Goal: Information Seeking & Learning: Understand process/instructions

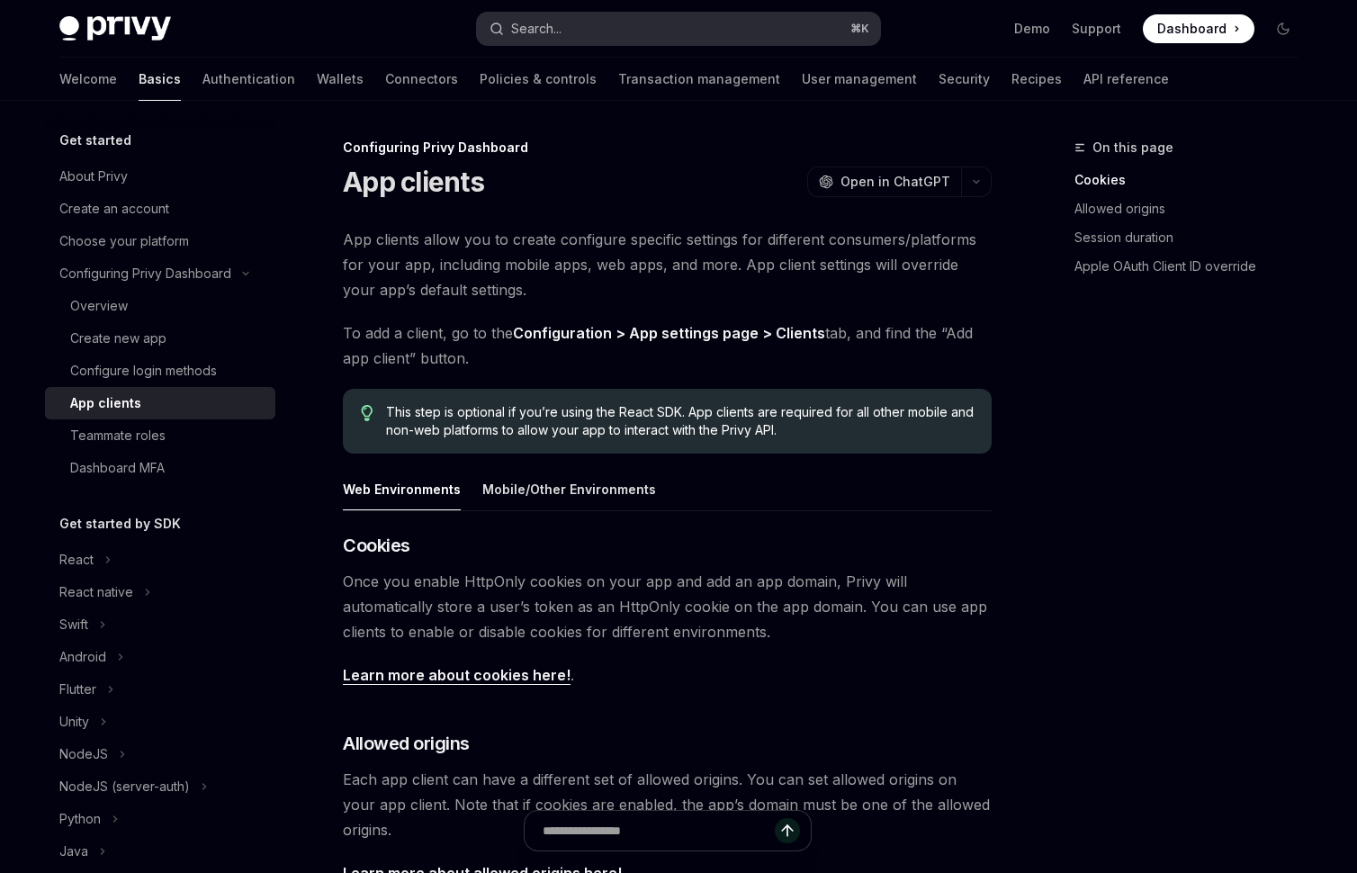
click at [594, 27] on button "Search... ⌘ K" at bounding box center [678, 29] width 403 height 32
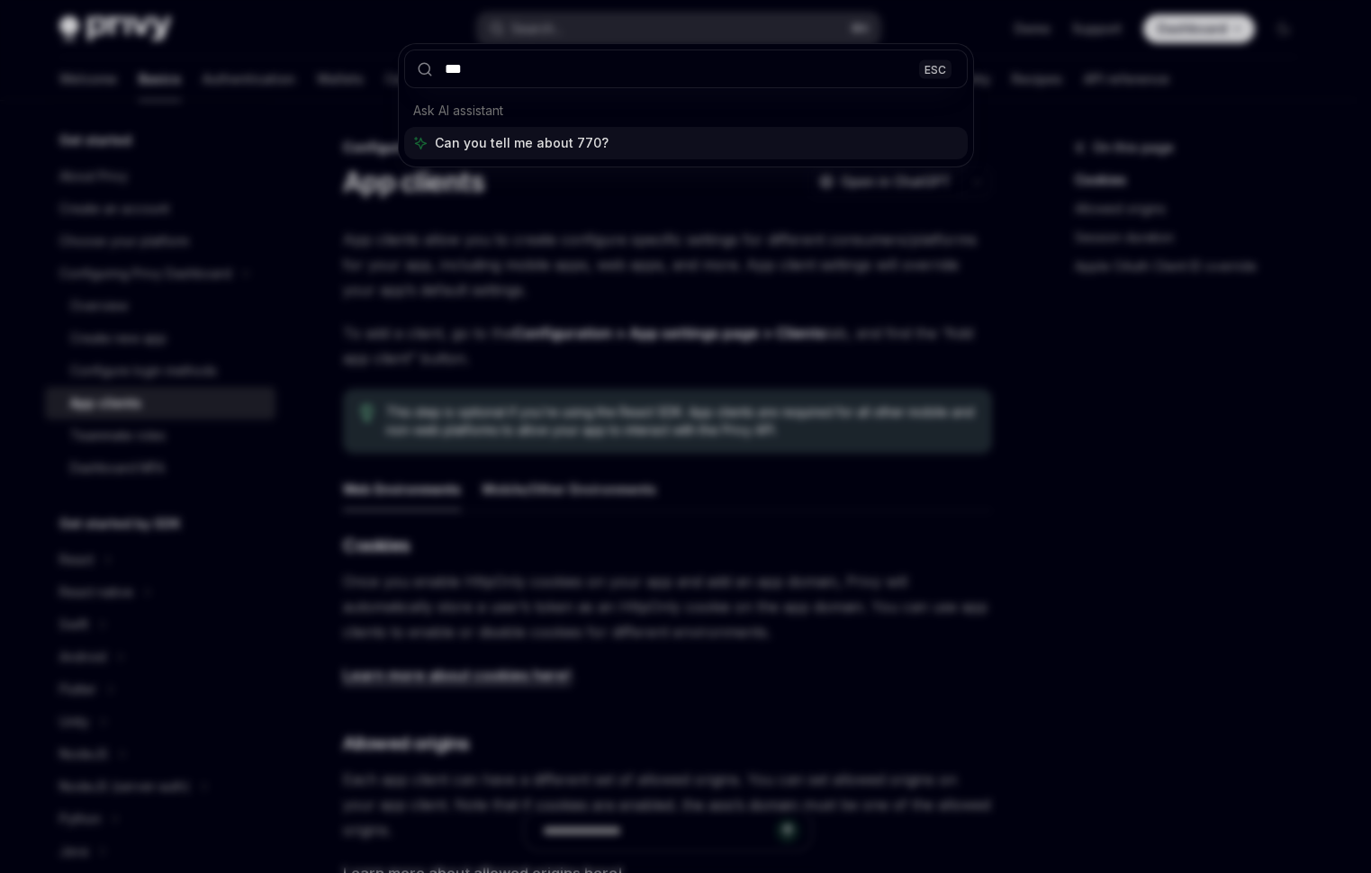
type input "****"
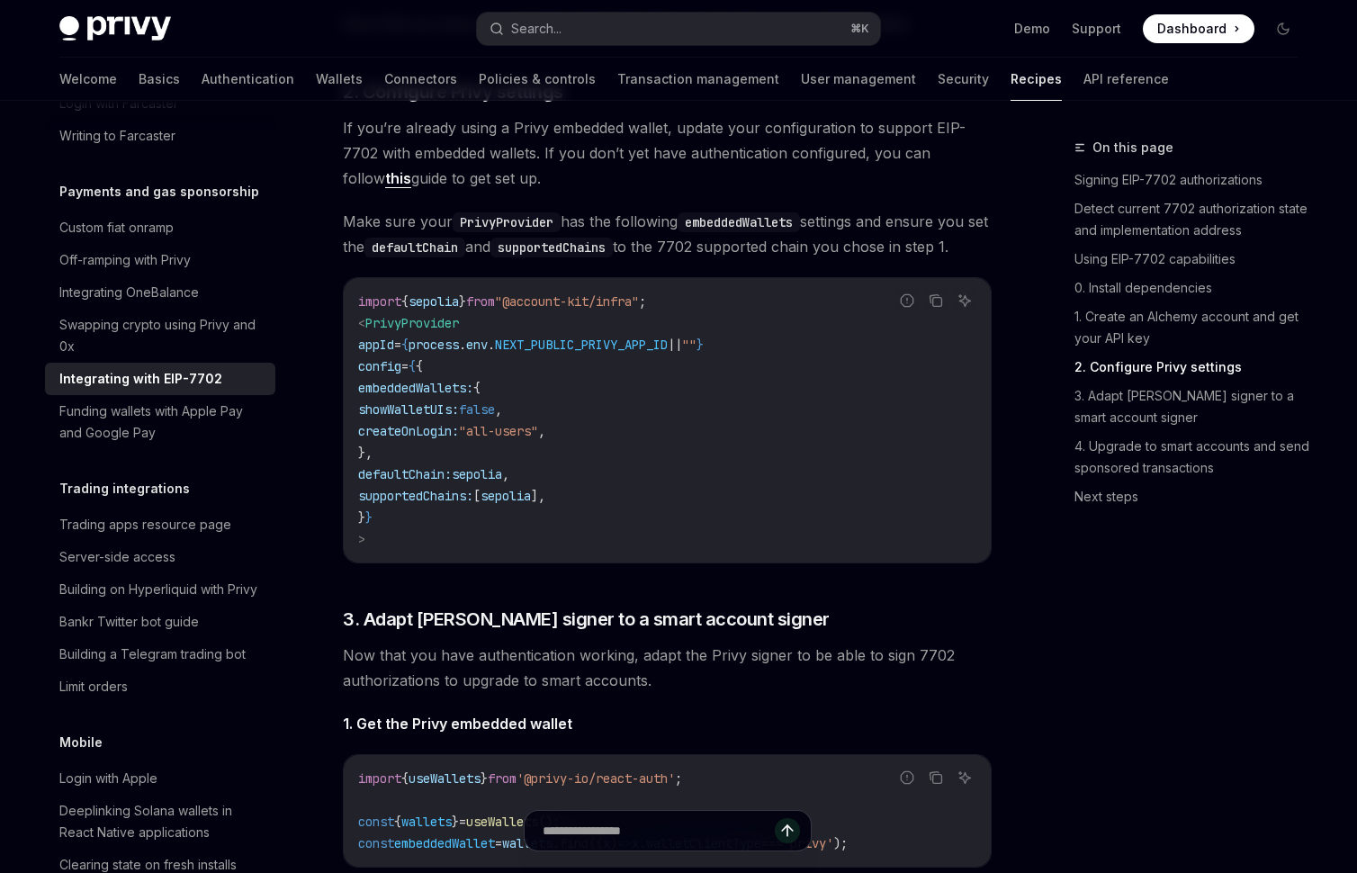
scroll to position [2542, 0]
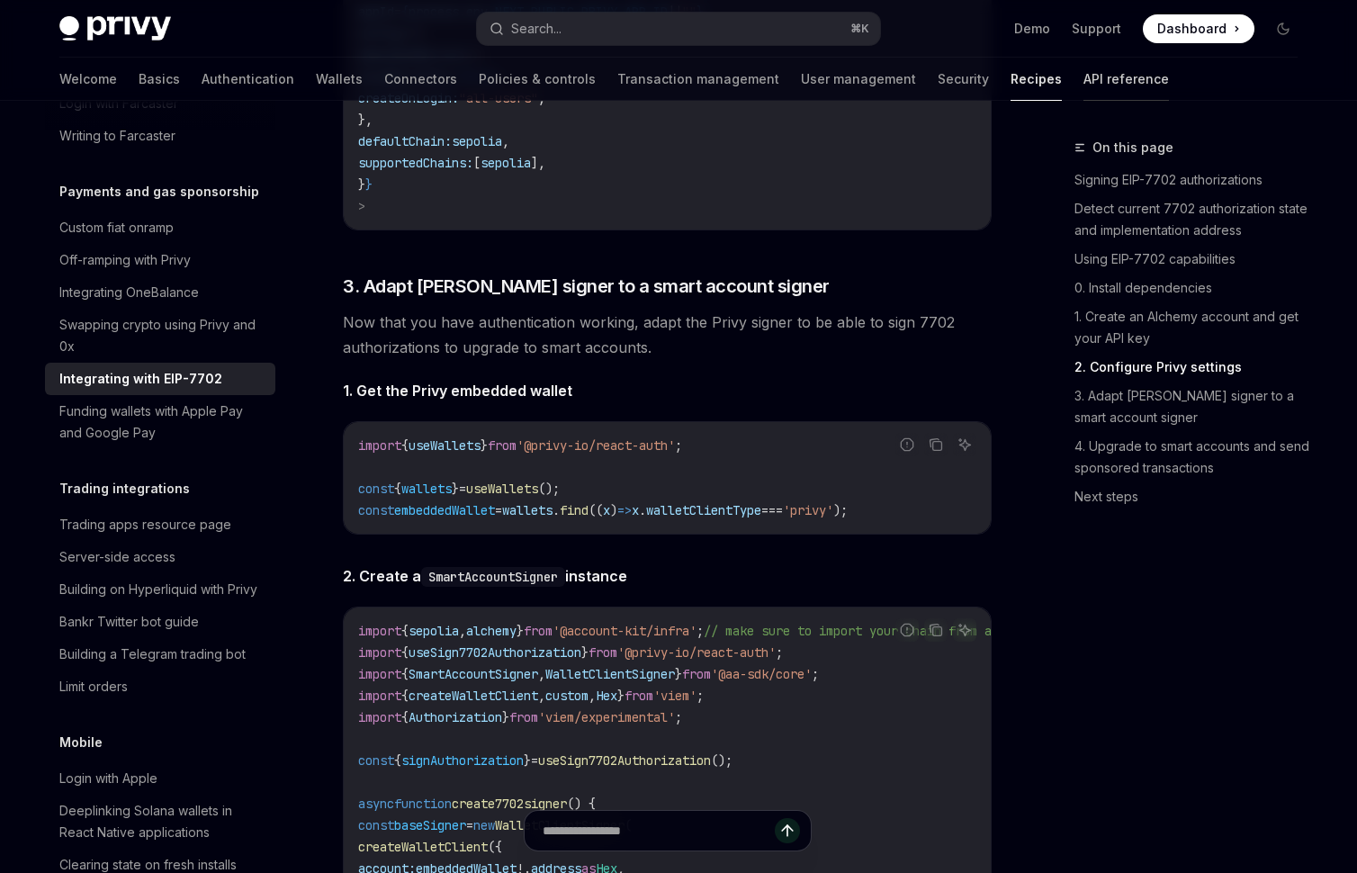
click at [1083, 83] on link "API reference" at bounding box center [1125, 79] width 85 height 43
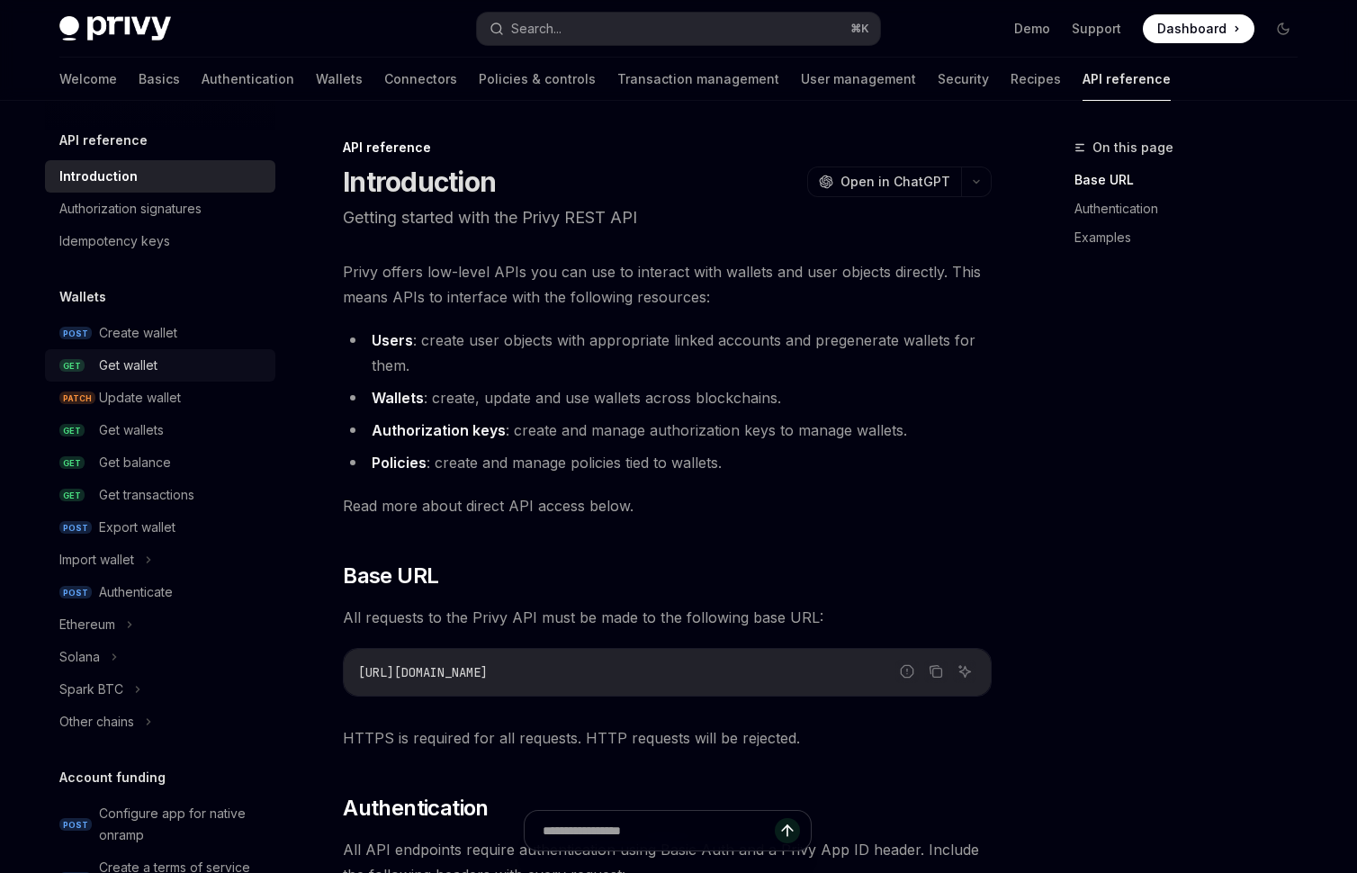
click at [139, 358] on div "Get wallet" at bounding box center [128, 366] width 58 height 22
type textarea "*"
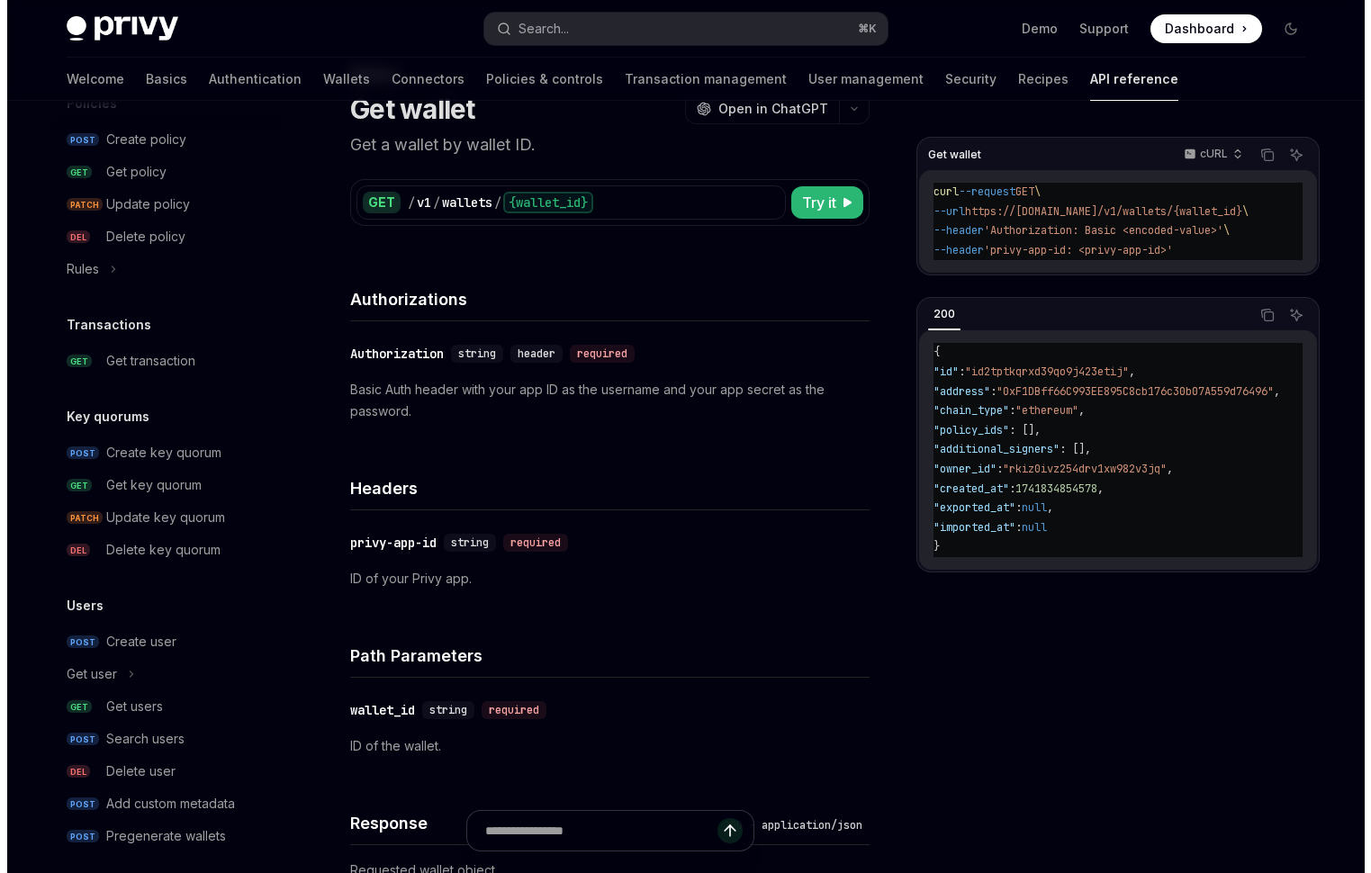
scroll to position [1019, 0]
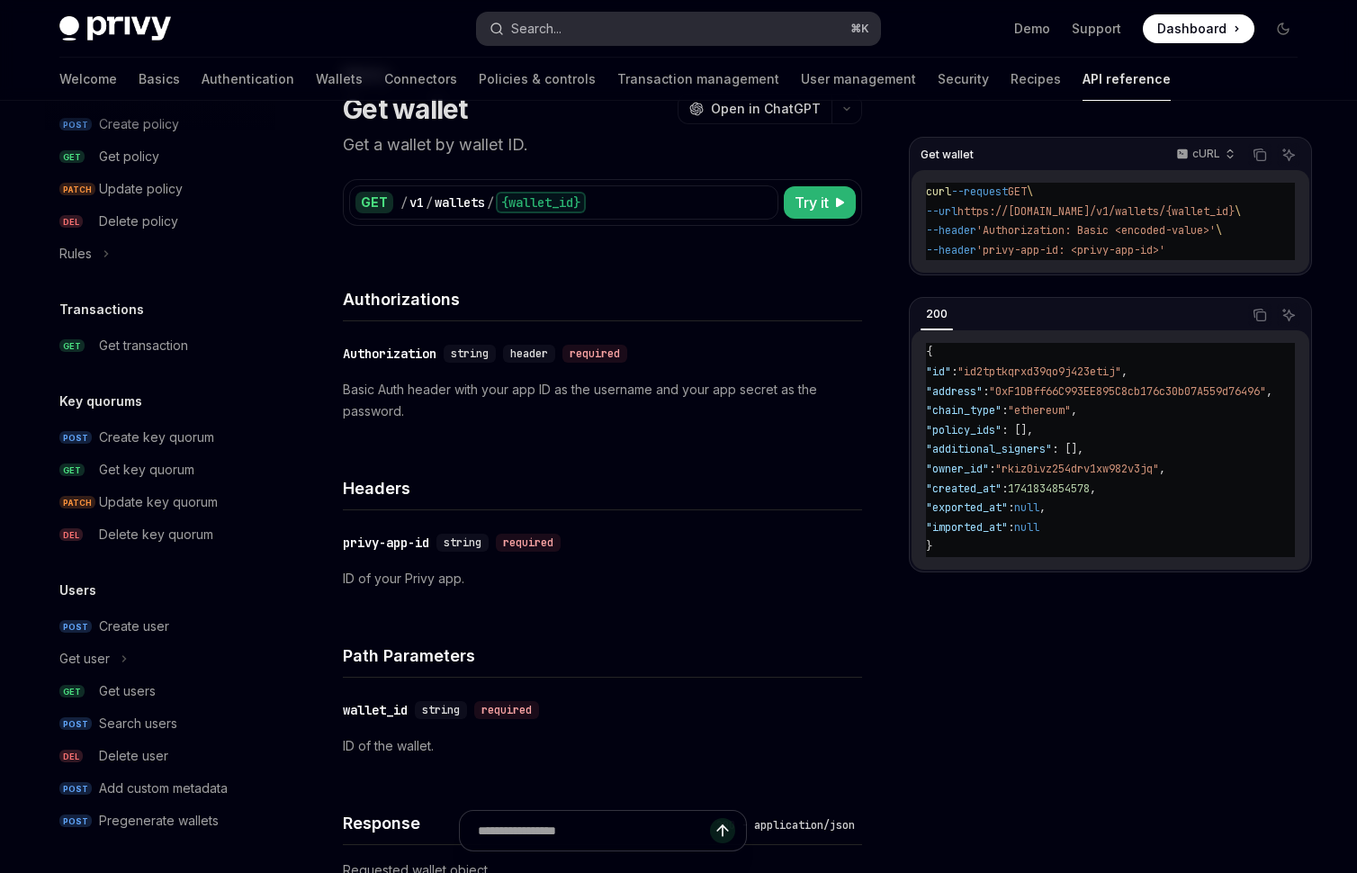
click at [753, 27] on button "Search... ⌘ K" at bounding box center [678, 29] width 403 height 32
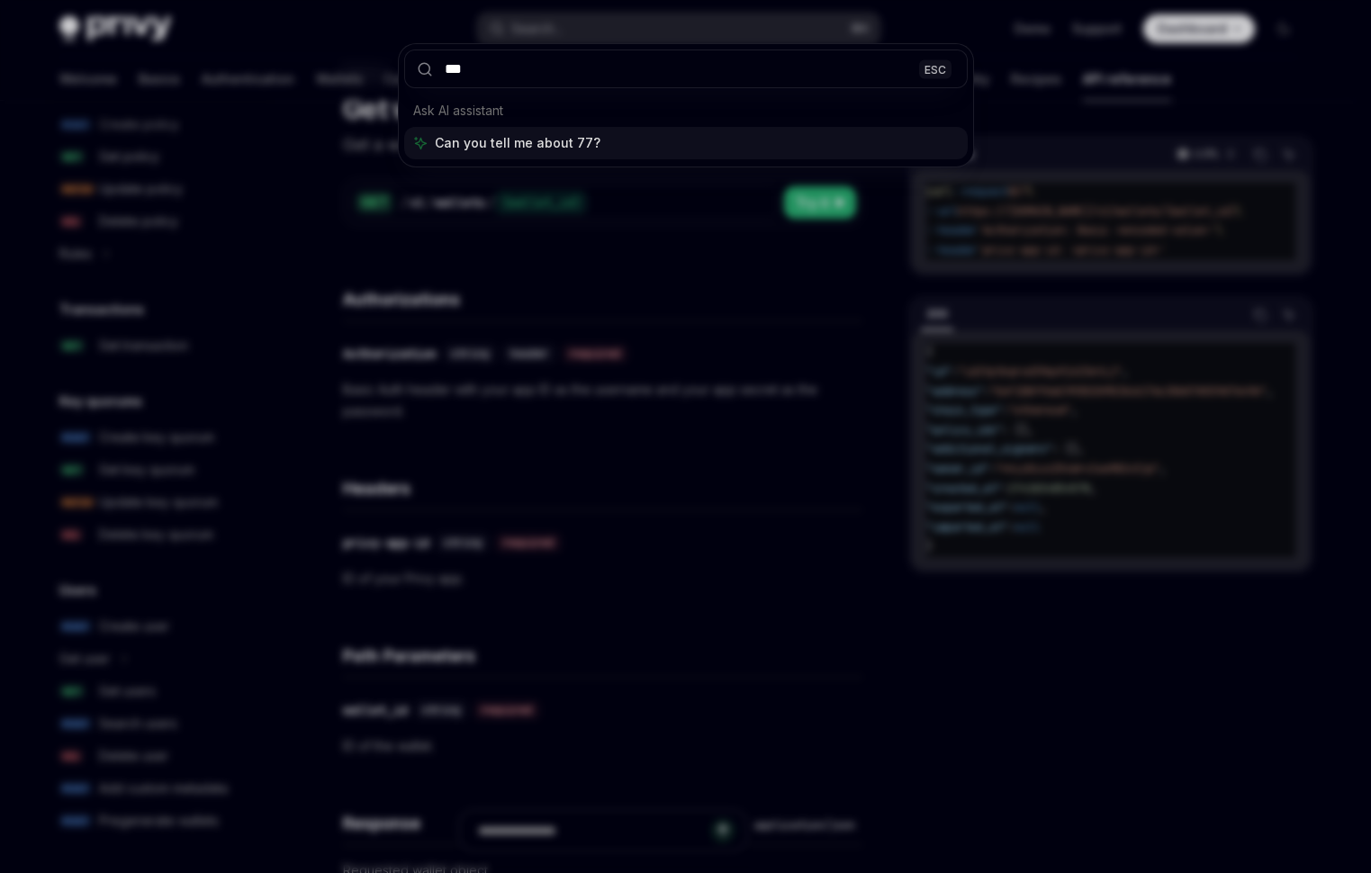
type input "****"
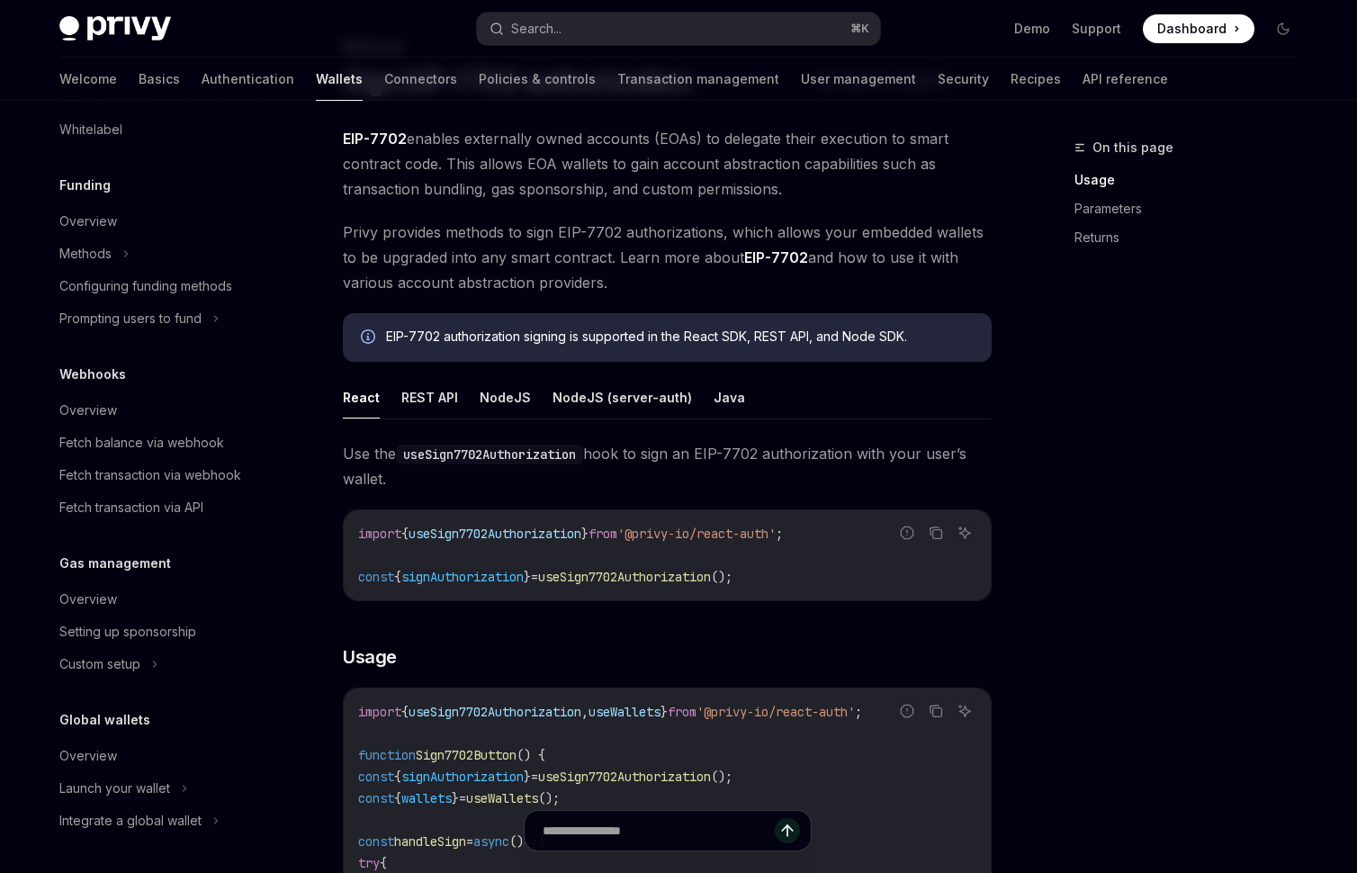
scroll to position [316, 0]
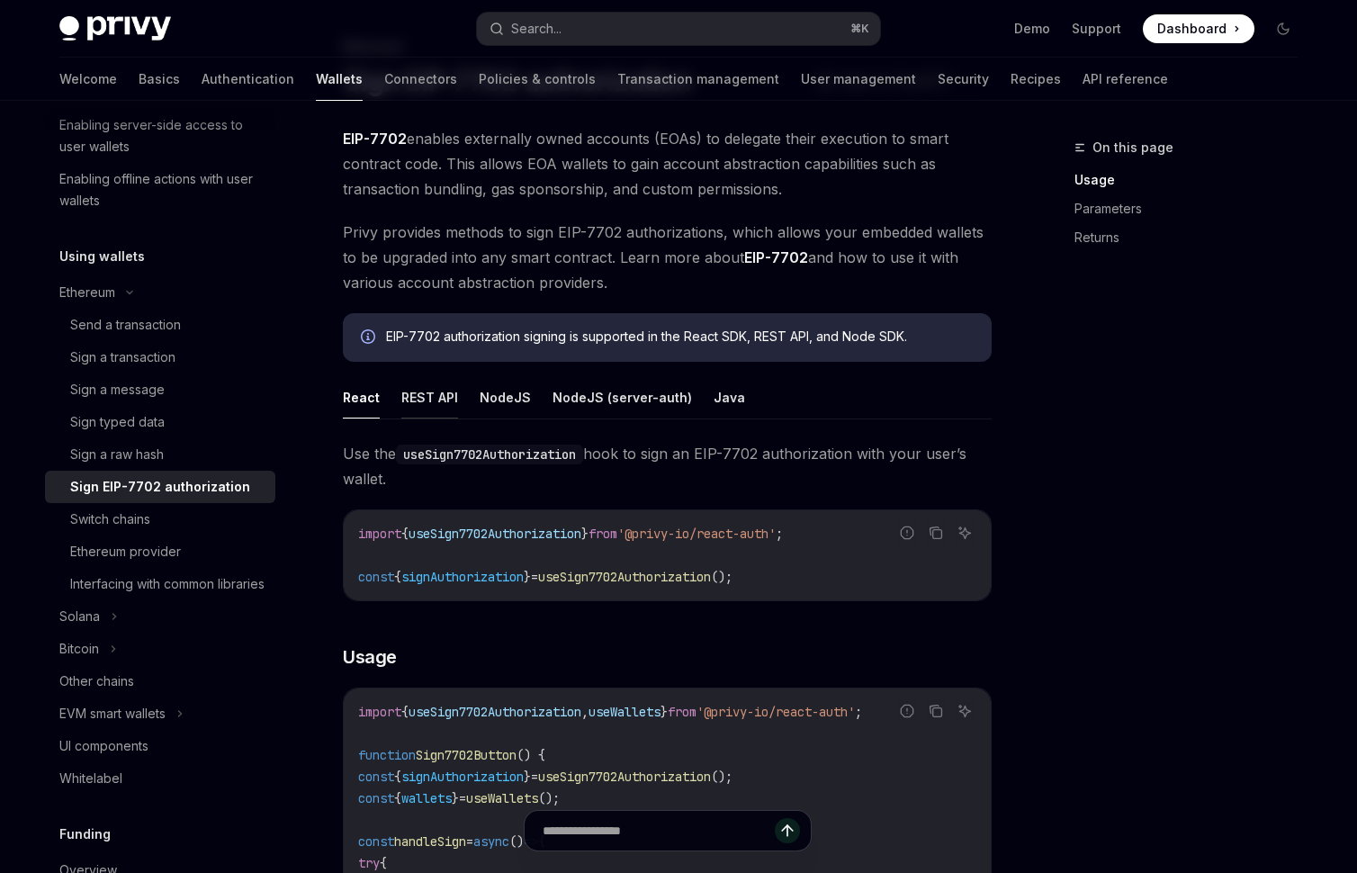
click at [418, 402] on button "REST API" at bounding box center [429, 397] width 57 height 42
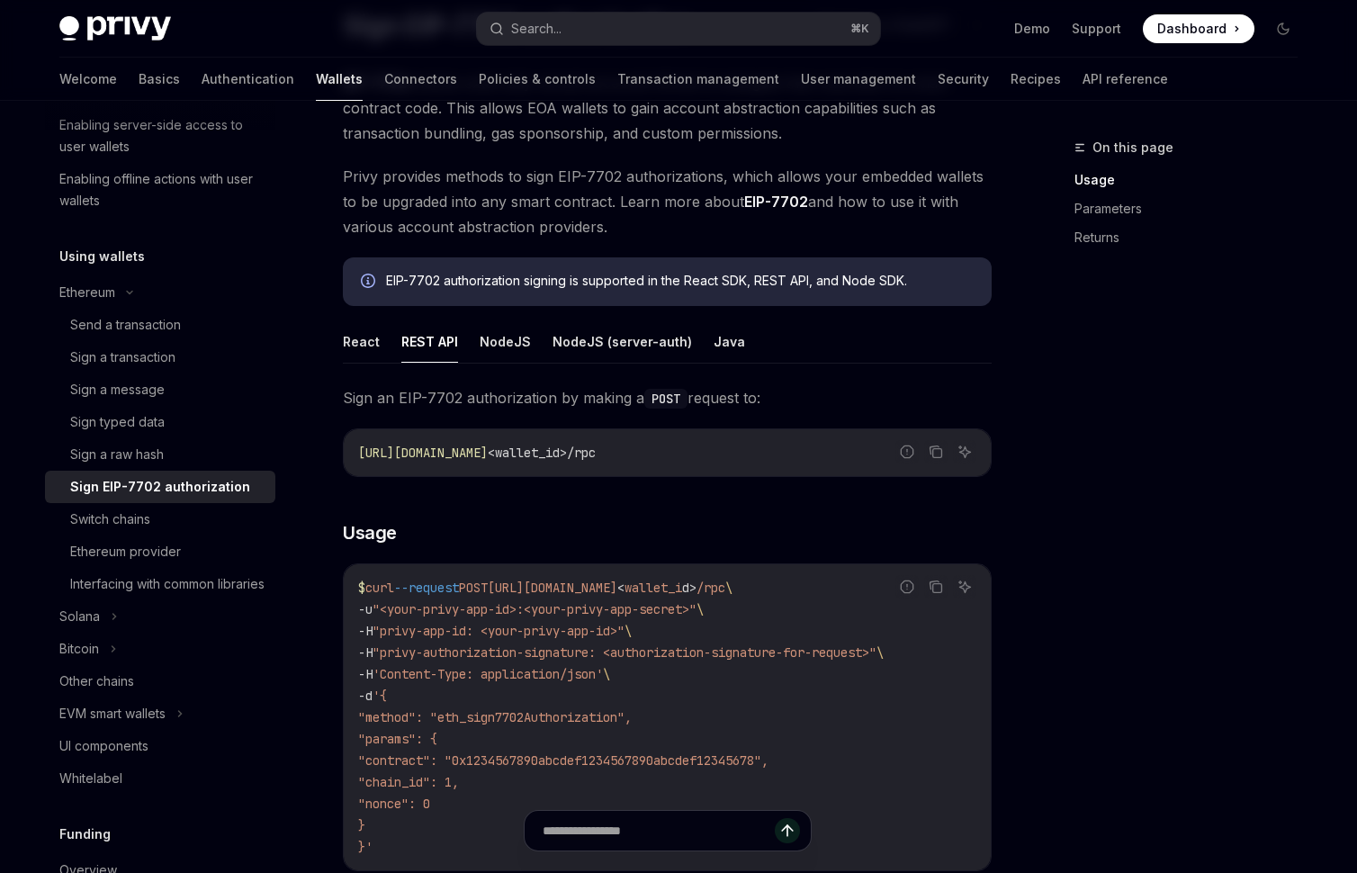
scroll to position [199, 0]
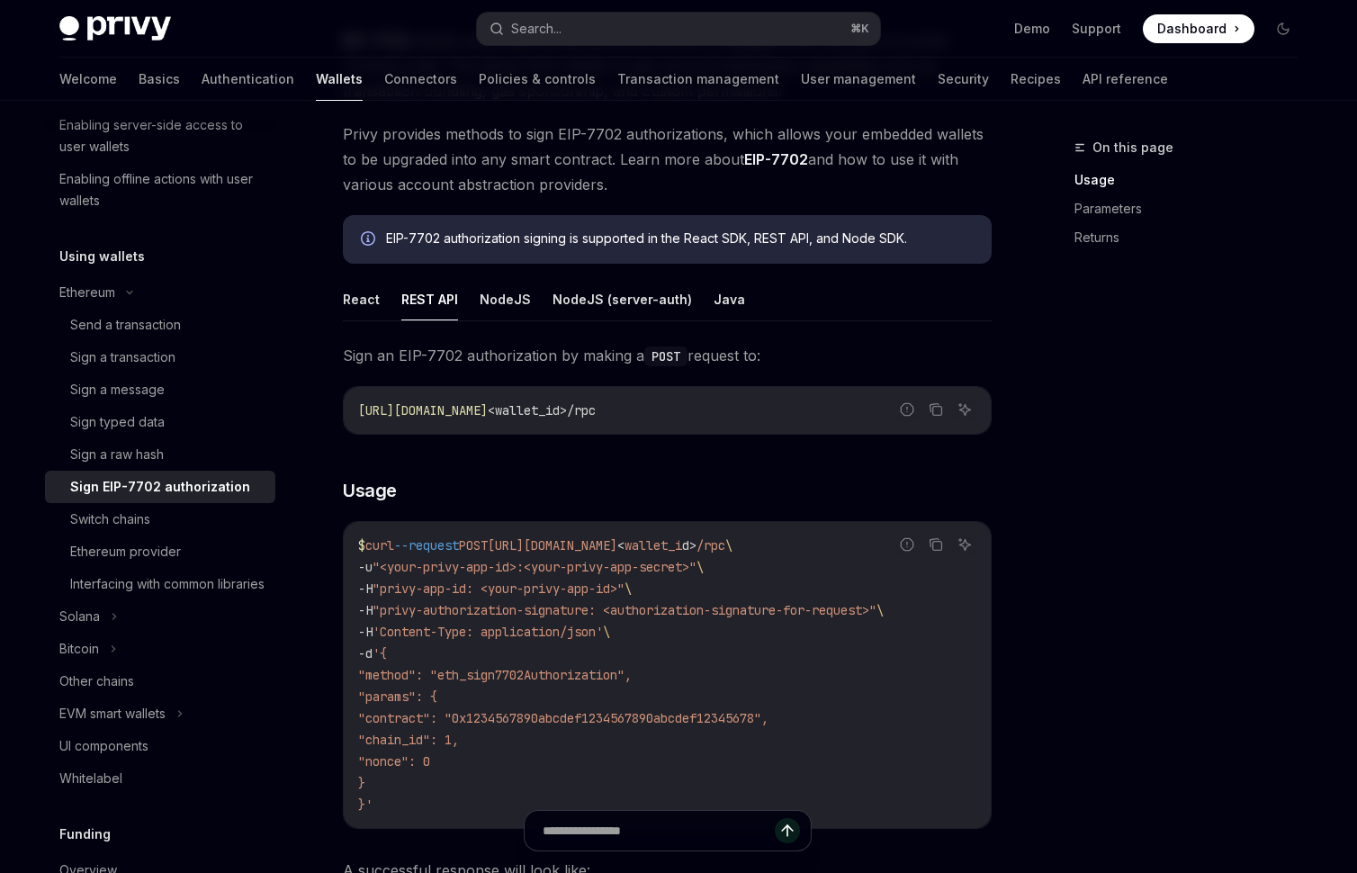
drag, startPoint x: 730, startPoint y: 411, endPoint x: 499, endPoint y: 400, distance: 231.5
click at [499, 400] on code "https://api.privy.io/v1/wallets/ <wallet_id>/rpc" at bounding box center [667, 411] width 618 height 22
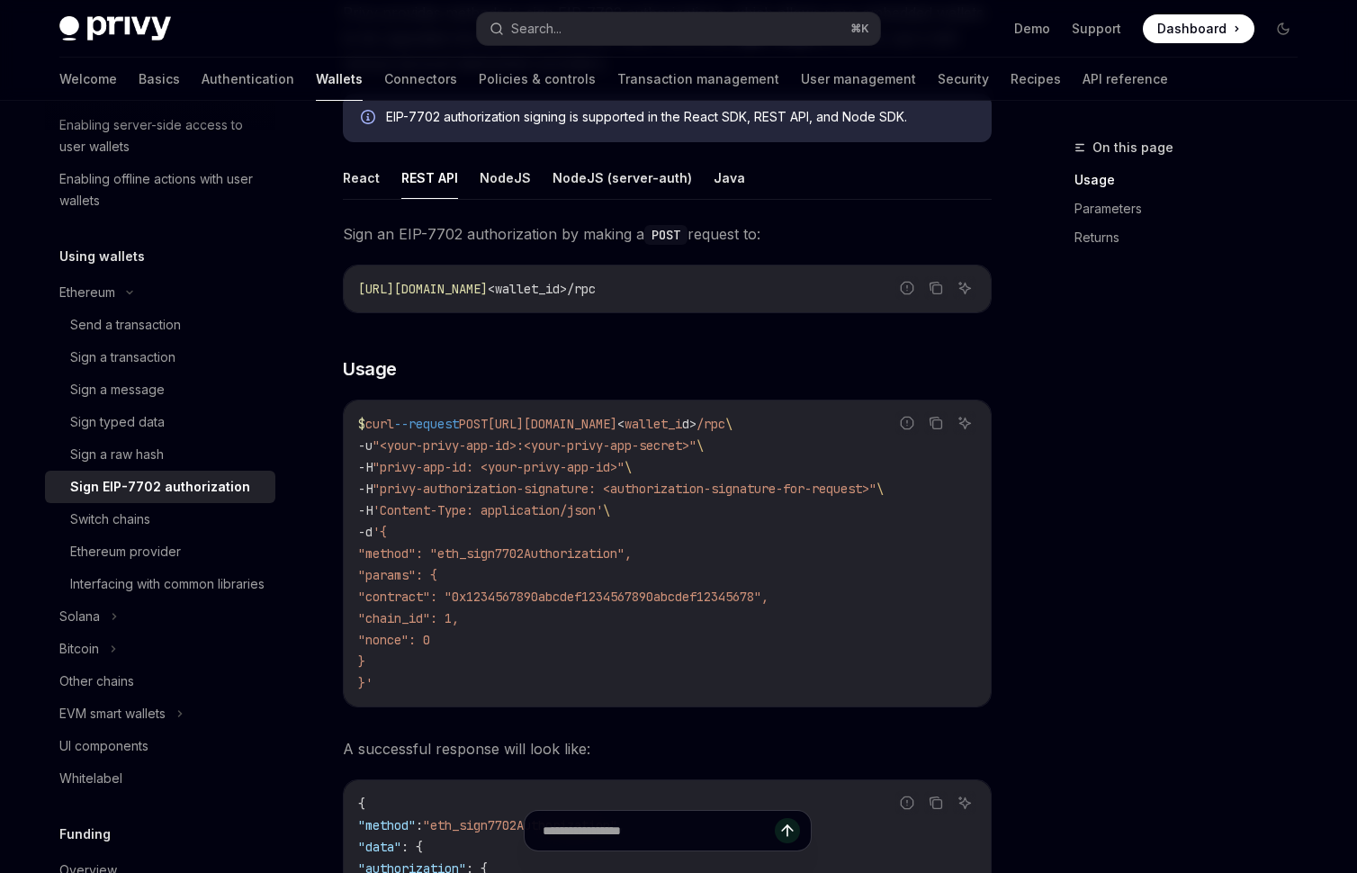
scroll to position [351, 0]
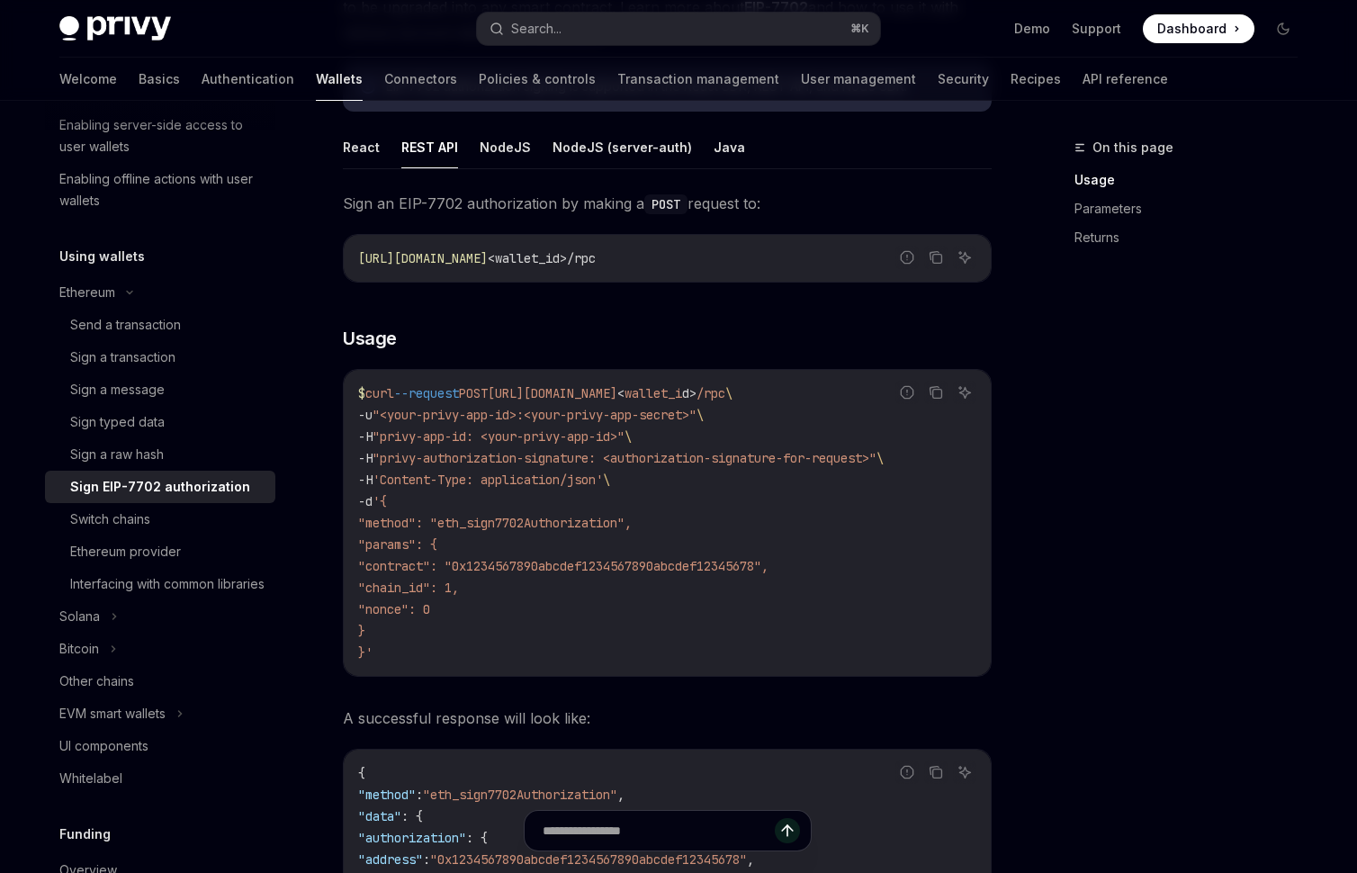
drag, startPoint x: 522, startPoint y: 393, endPoint x: 699, endPoint y: 395, distance: 177.3
click at [617, 395] on span "https://api.privy.io/v1/wallets/" at bounding box center [553, 393] width 130 height 16
click at [625, 395] on span "<" at bounding box center [620, 393] width 7 height 16
click at [682, 395] on span "wallet_i" at bounding box center [654, 393] width 58 height 16
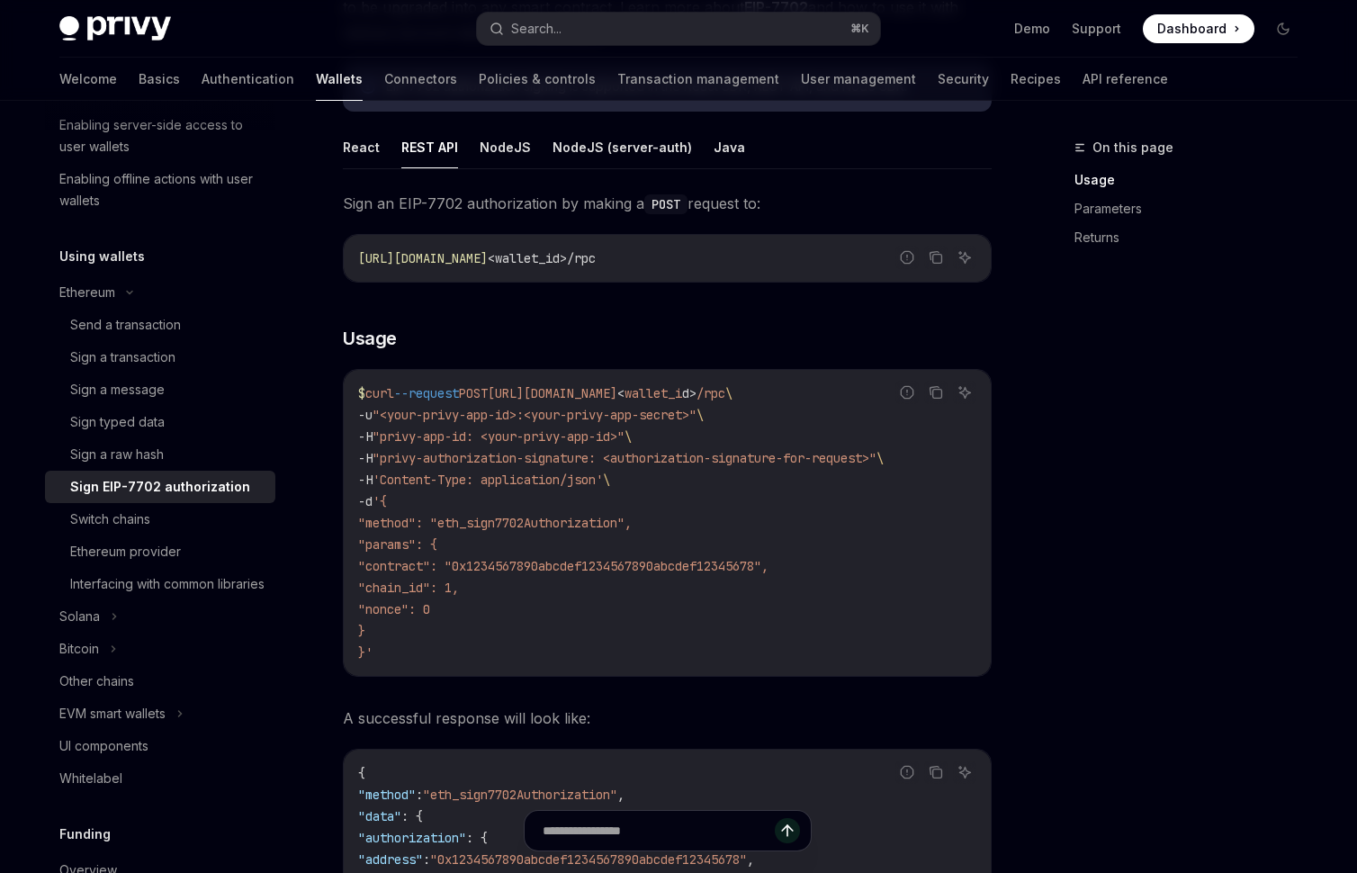
click at [411, 523] on span ""method": "eth_sign7702Authorization"," at bounding box center [495, 523] width 274 height 16
click at [526, 524] on span ""method": "eth_sign7702Authorization"," at bounding box center [495, 523] width 274 height 16
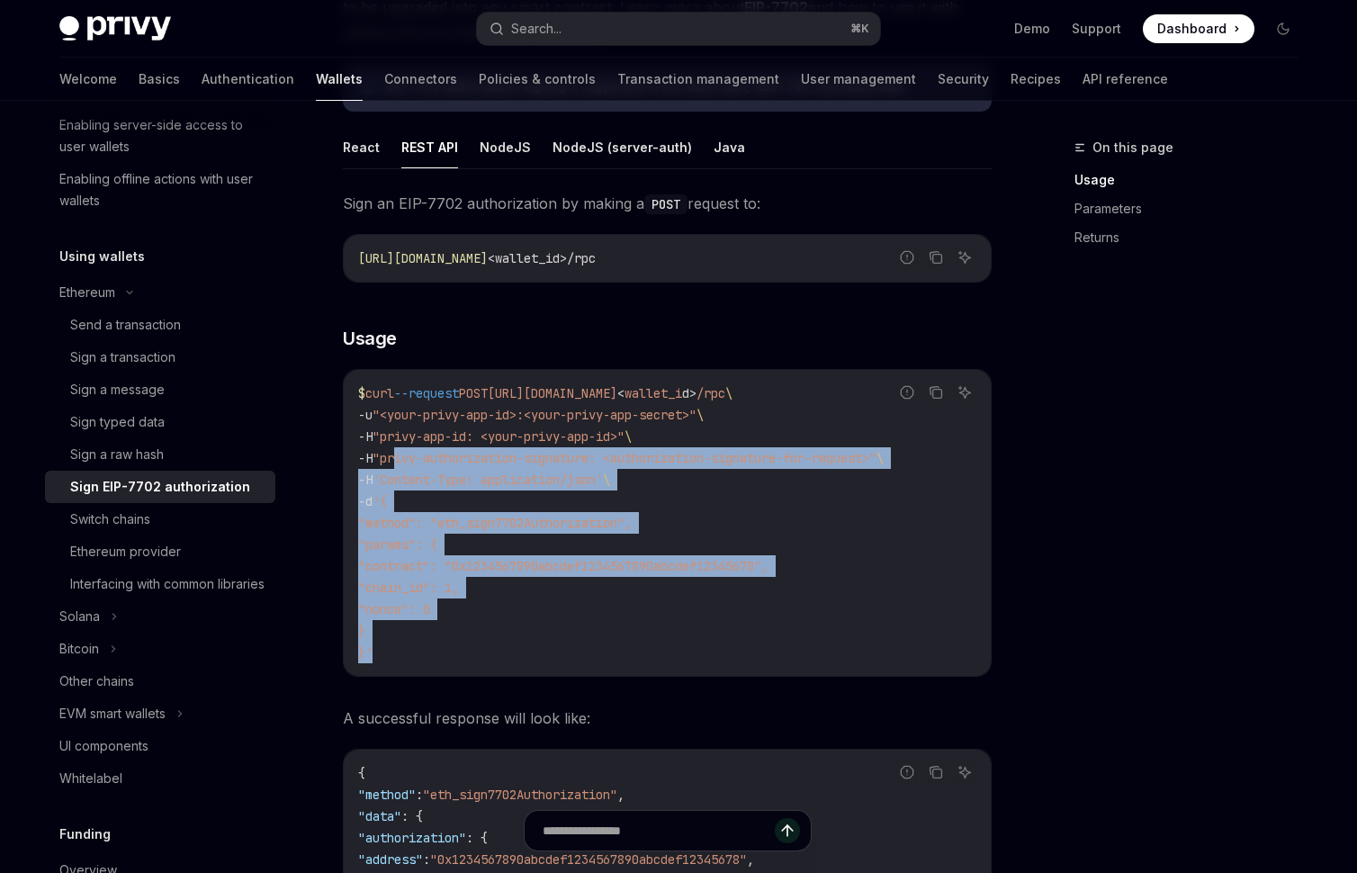
drag, startPoint x: 418, startPoint y: 644, endPoint x: 403, endPoint y: 458, distance: 186.9
click at [403, 458] on code "$ curl --request POST https://api.privy.io/v1/wallets/ < wallet_i d > /rpc \ -u…" at bounding box center [667, 522] width 618 height 281
click at [639, 571] on span ""contract": "0x1234567890abcdef1234567890abcdef12345678"," at bounding box center [563, 566] width 410 height 16
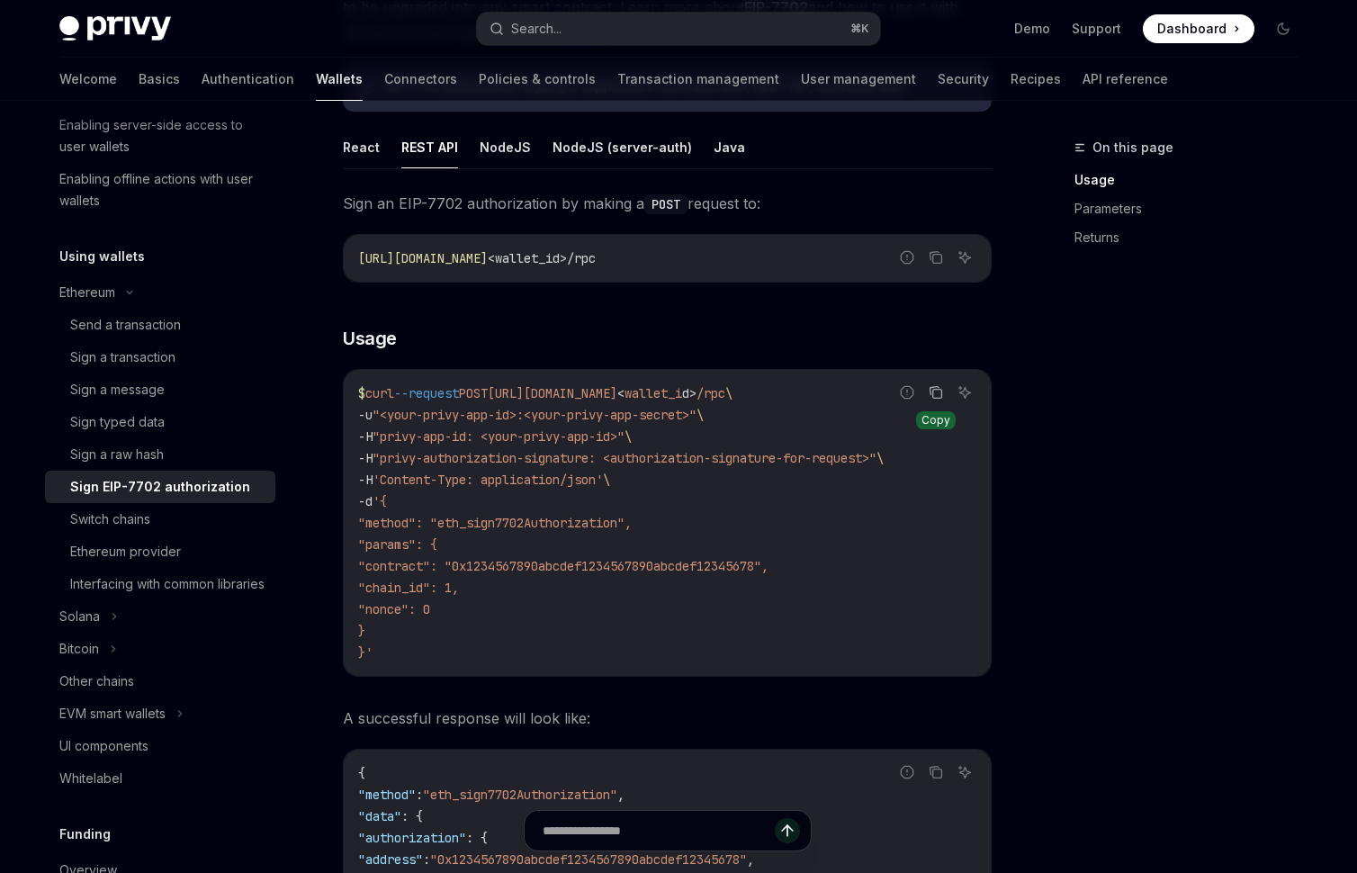
click at [931, 391] on icon "Copy the contents from the code block" at bounding box center [936, 392] width 14 height 14
click at [430, 613] on span ""nonce": 0" at bounding box center [394, 609] width 72 height 16
click at [454, 588] on span ""chain_id": 1," at bounding box center [408, 588] width 101 height 16
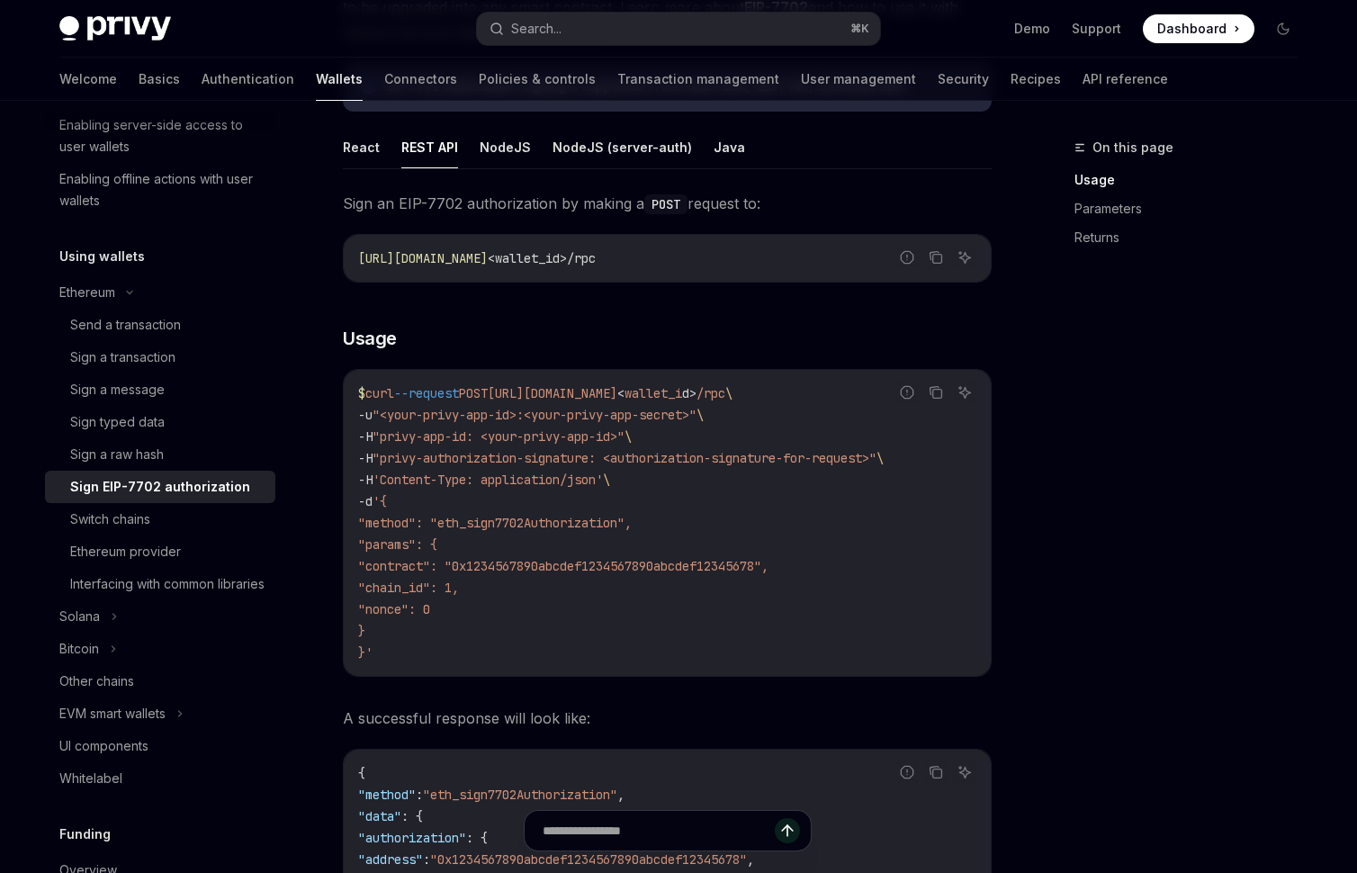
click at [621, 568] on span ""contract": "0x1234567890abcdef1234567890abcdef12345678"," at bounding box center [563, 566] width 410 height 16
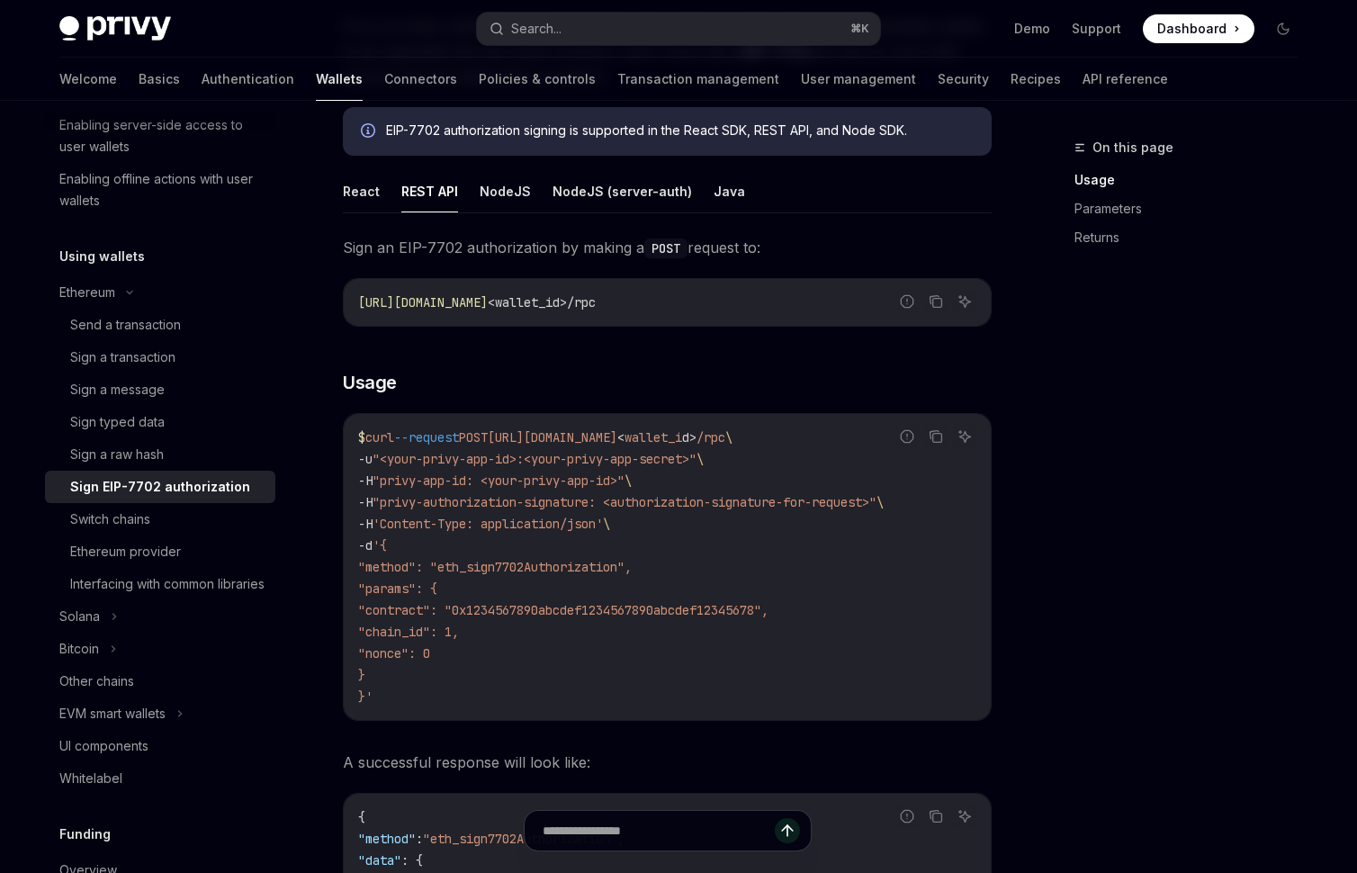
scroll to position [328, 0]
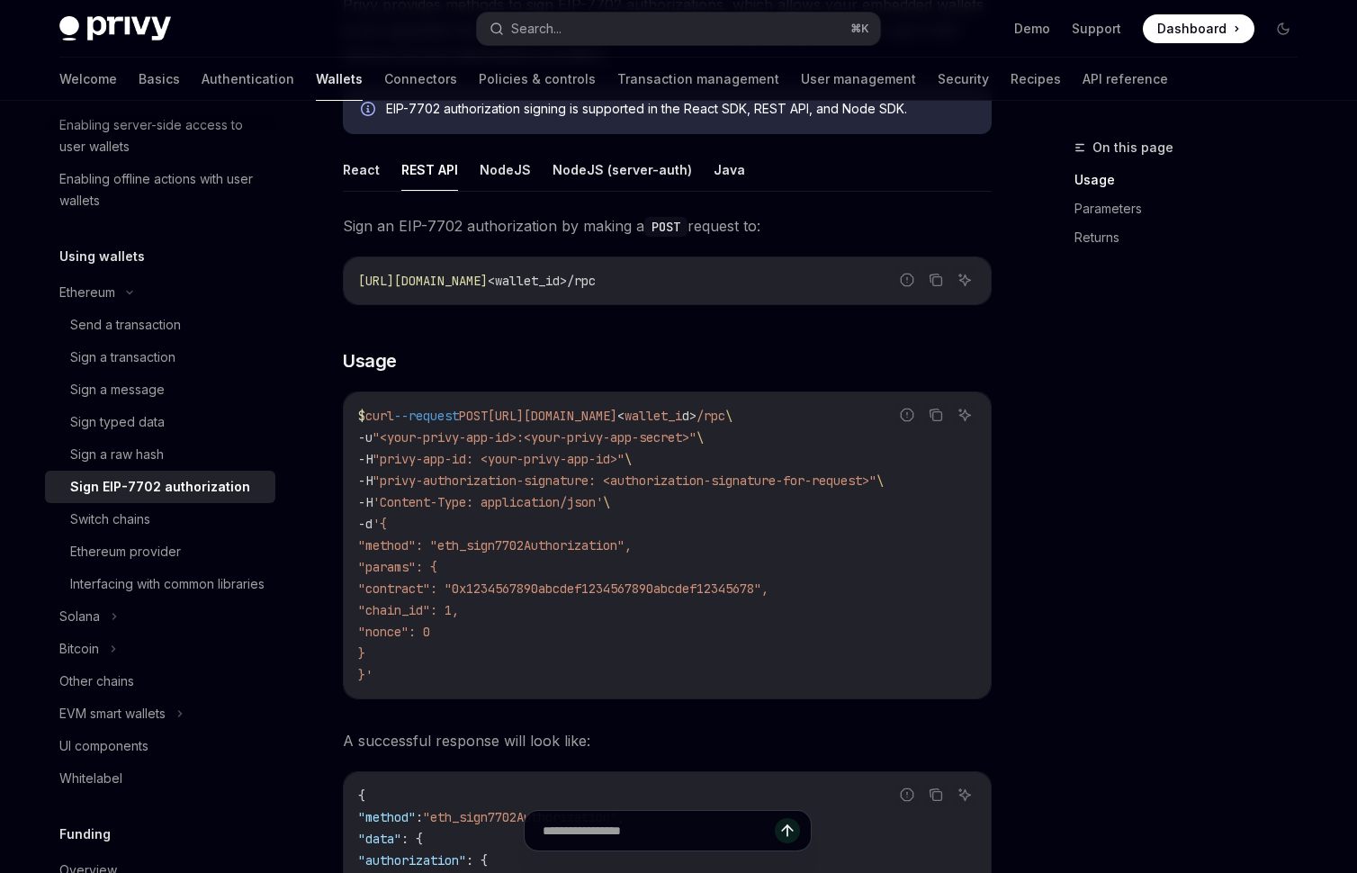
click at [1245, 479] on div "On this page Usage Parameters Returns" at bounding box center [1175, 505] width 274 height 736
click at [505, 160] on button "NodeJS" at bounding box center [505, 169] width 51 height 42
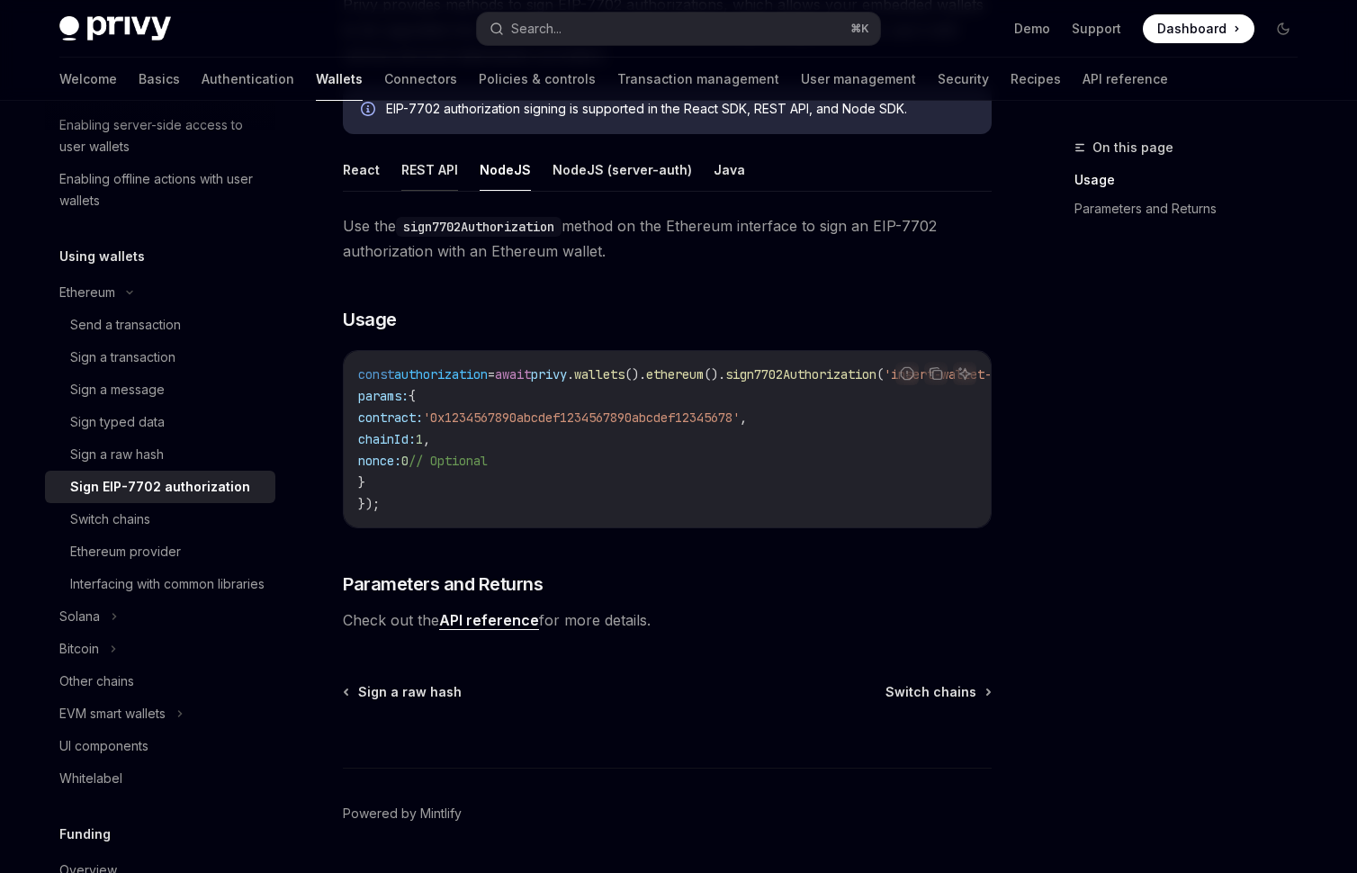
click at [437, 176] on button "REST API" at bounding box center [429, 169] width 57 height 42
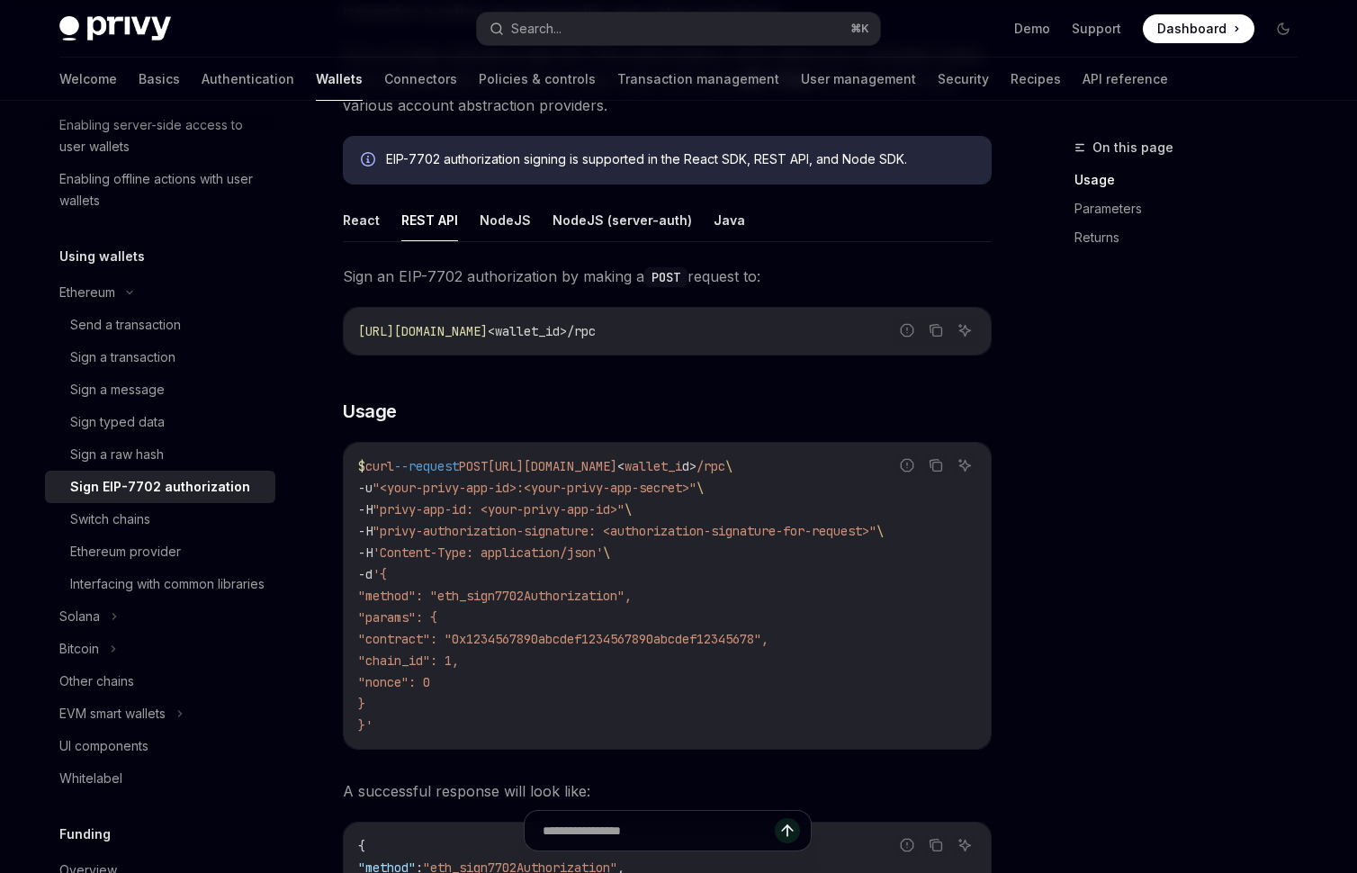
scroll to position [228, 0]
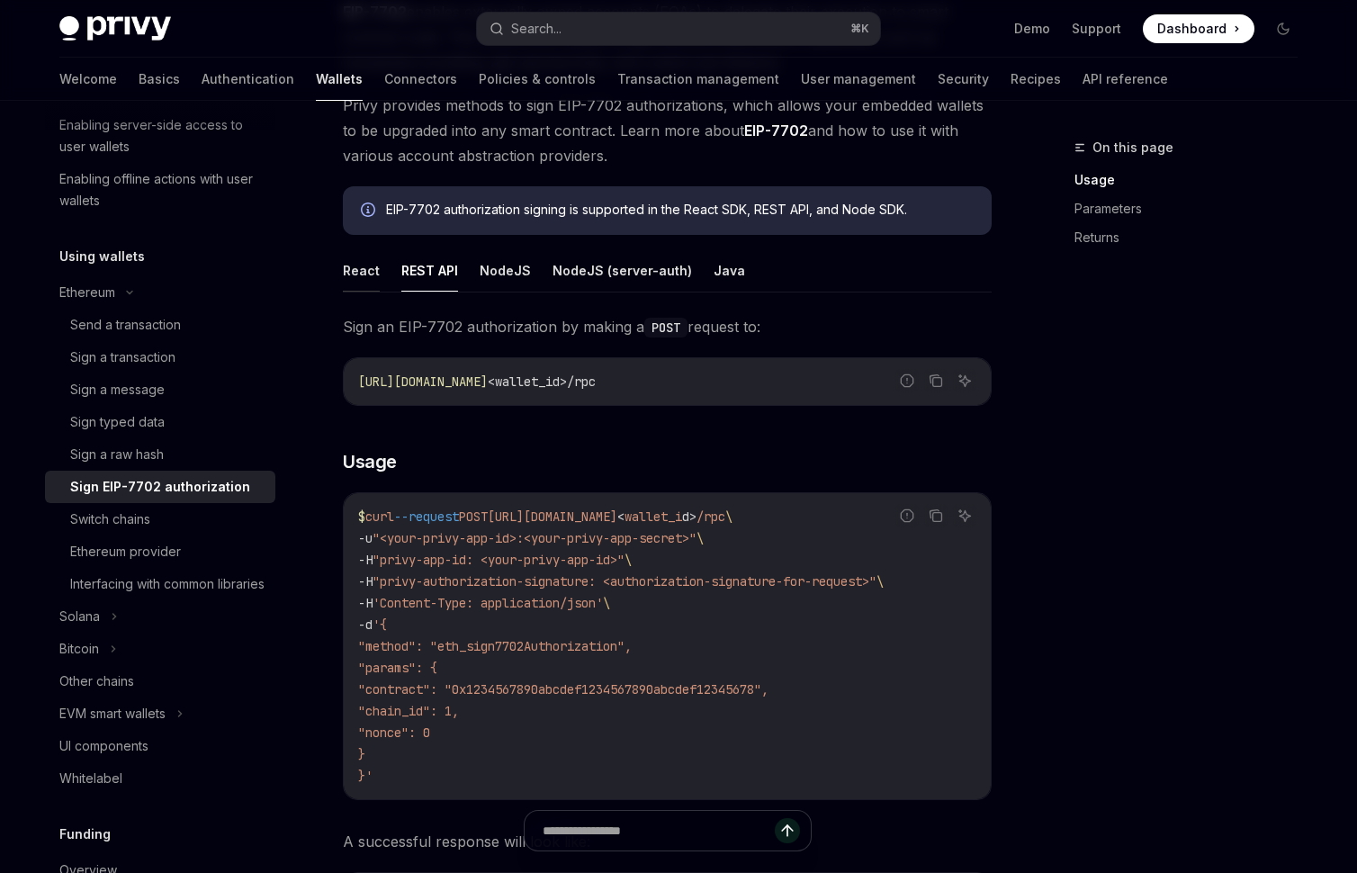
click at [348, 263] on button "React" at bounding box center [361, 270] width 37 height 42
type textarea "*"
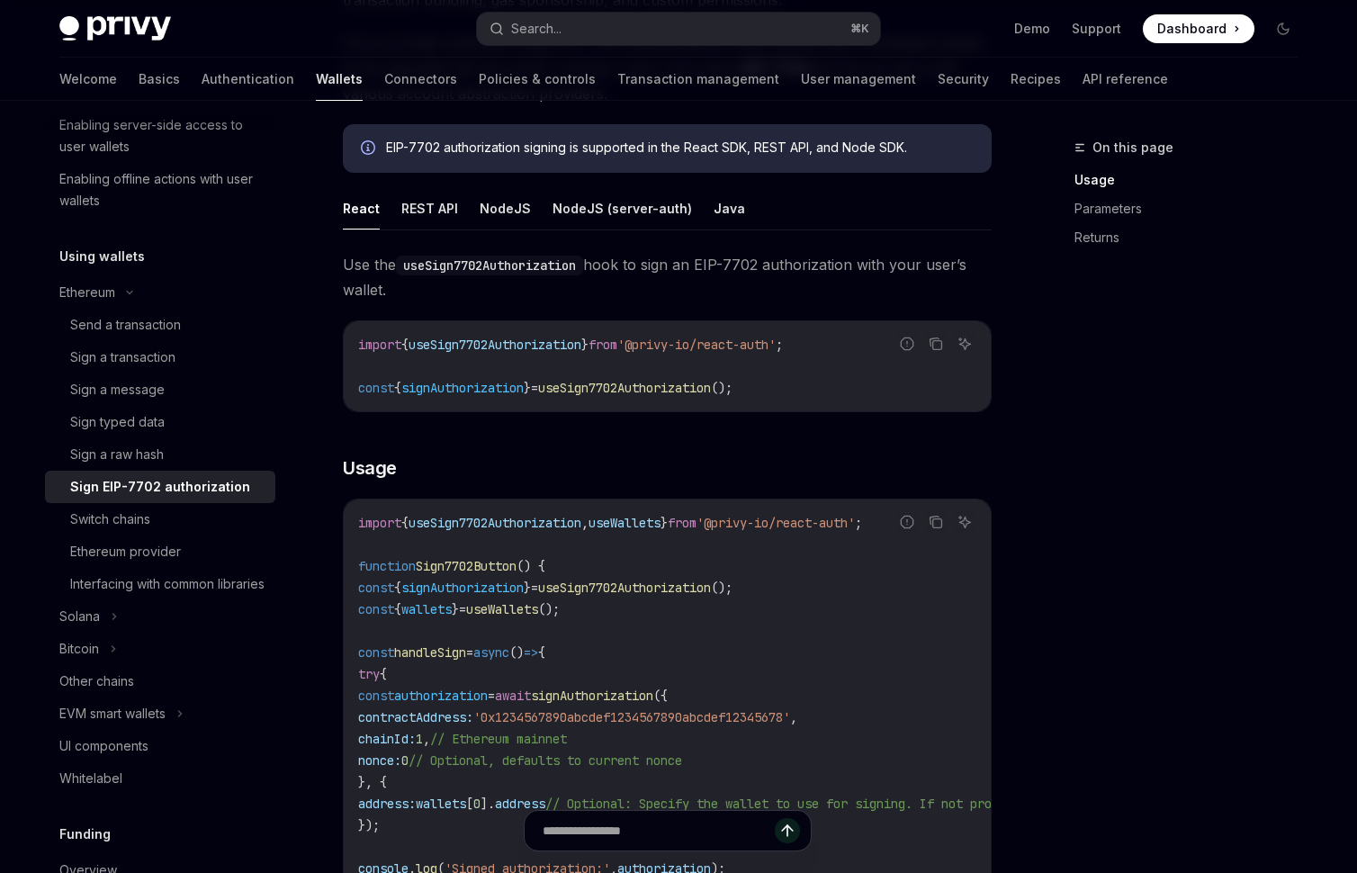
scroll to position [391, 0]
